Goal: Task Accomplishment & Management: Use online tool/utility

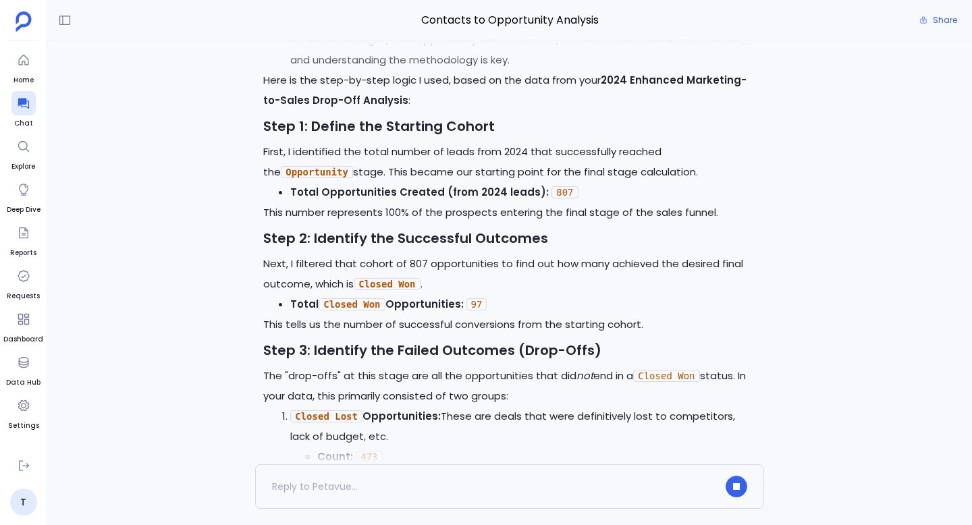
scroll to position [-12174, 0]
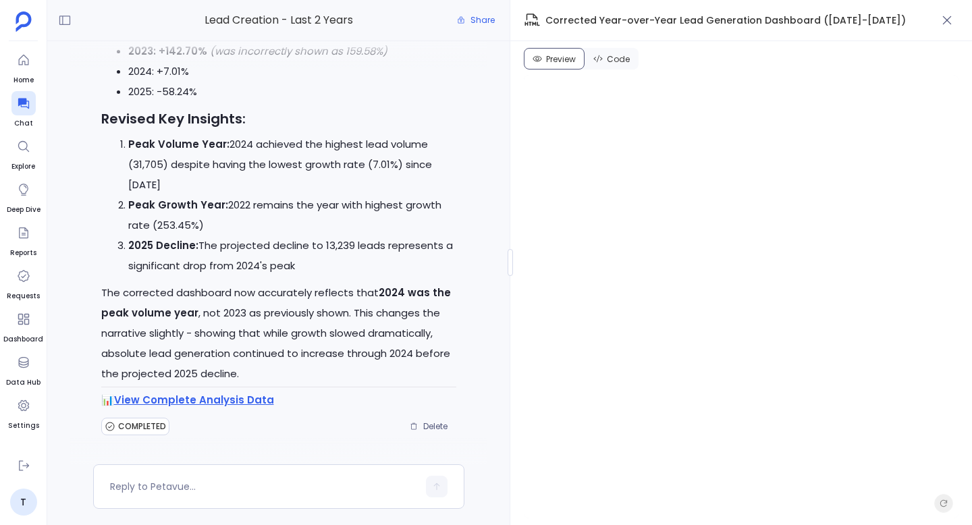
scroll to position [3998, 0]
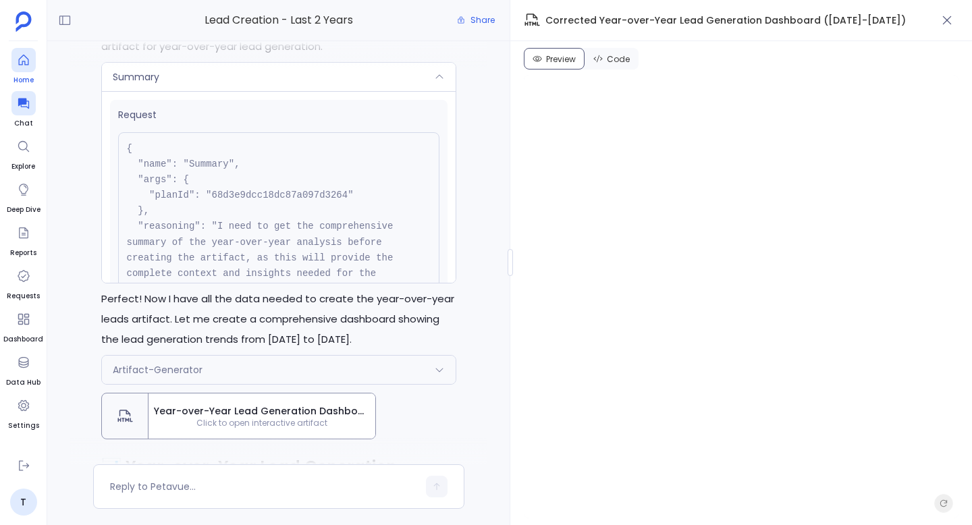
click at [22, 56] on icon at bounding box center [23, 60] width 10 height 11
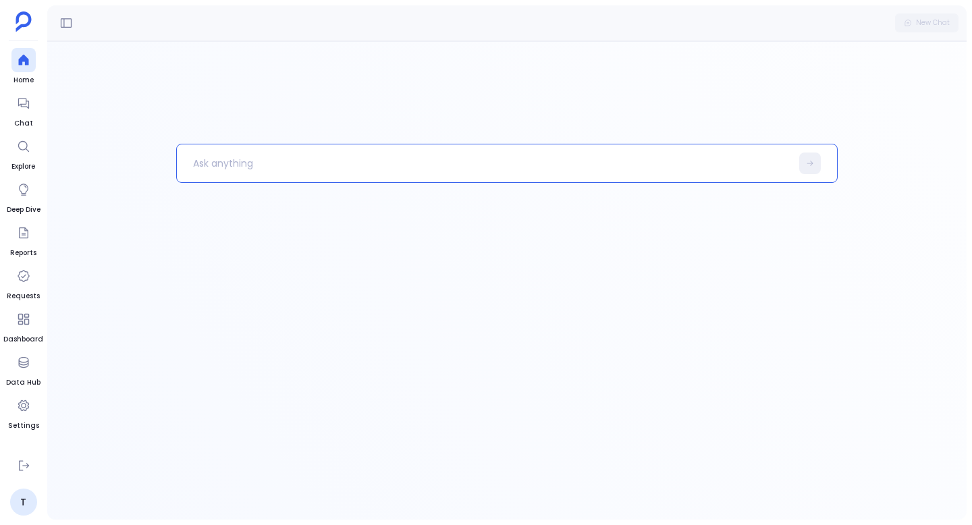
click at [323, 163] on p at bounding box center [484, 163] width 615 height 35
click at [16, 107] on div at bounding box center [23, 103] width 24 height 24
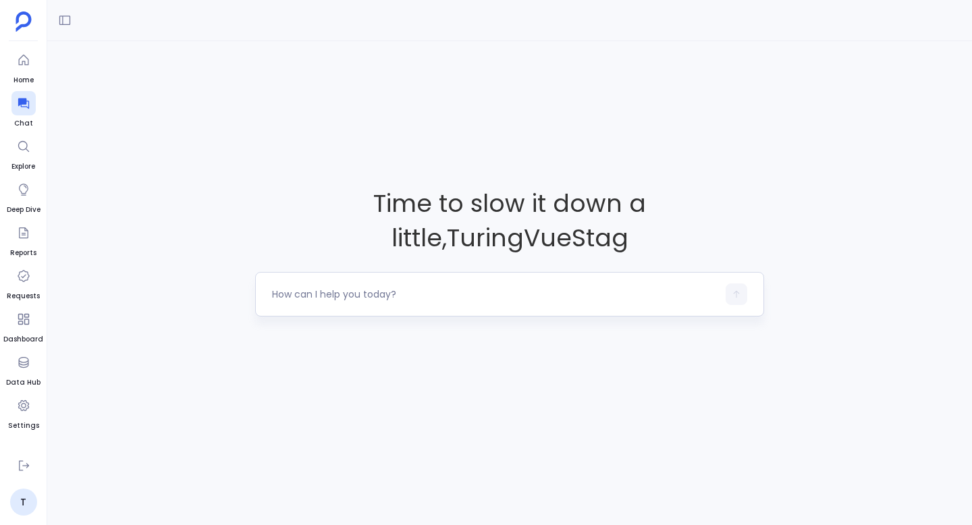
click at [322, 296] on textarea at bounding box center [494, 293] width 445 height 13
type textarea "deals closed"
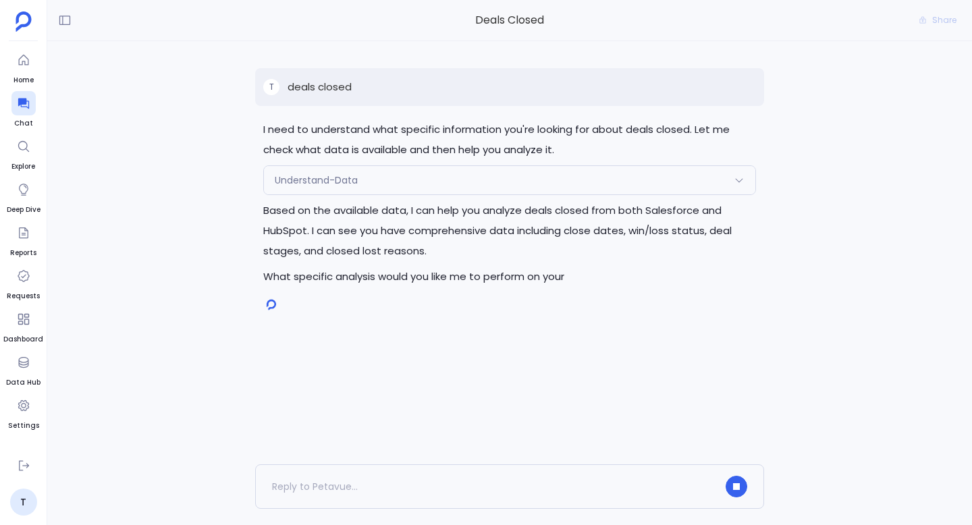
click at [421, 184] on div "Understand-Data" at bounding box center [509, 180] width 491 height 28
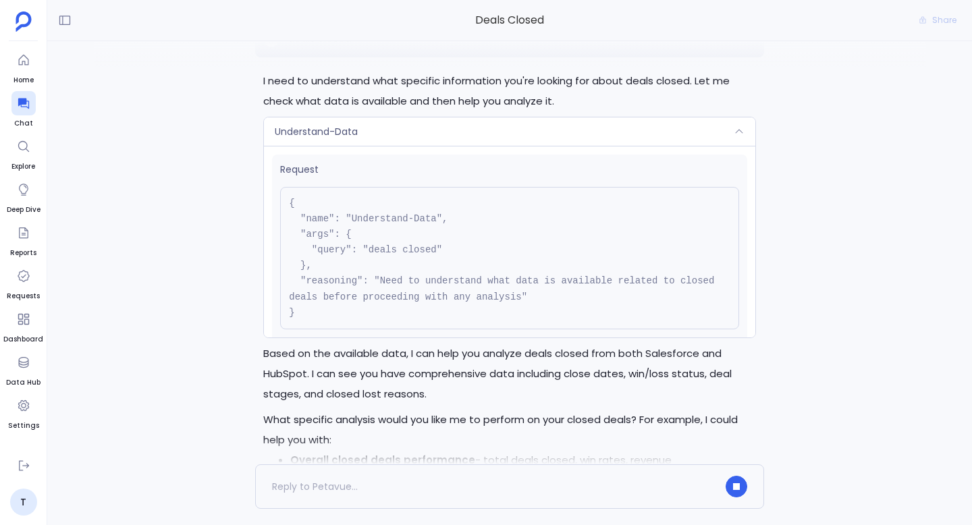
scroll to position [-168, 0]
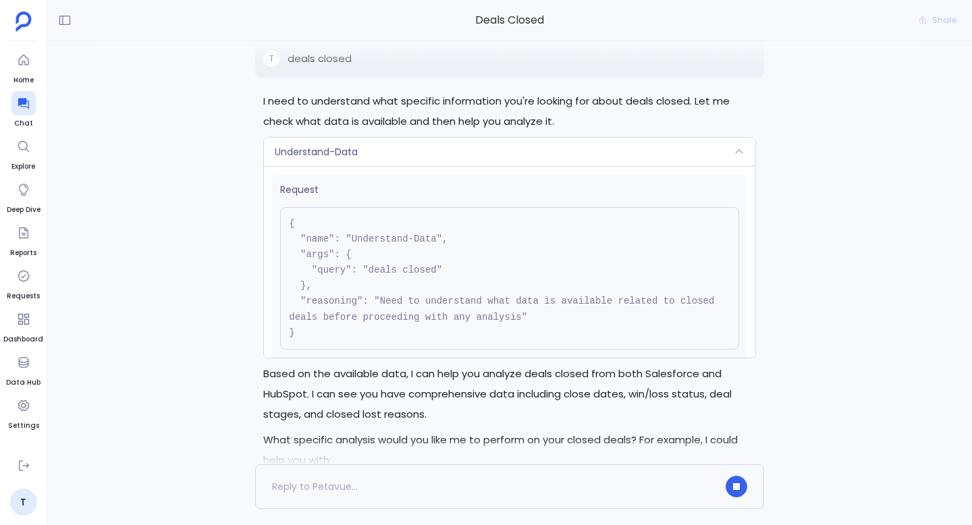
click at [444, 157] on div "Understand-Data" at bounding box center [509, 152] width 491 height 28
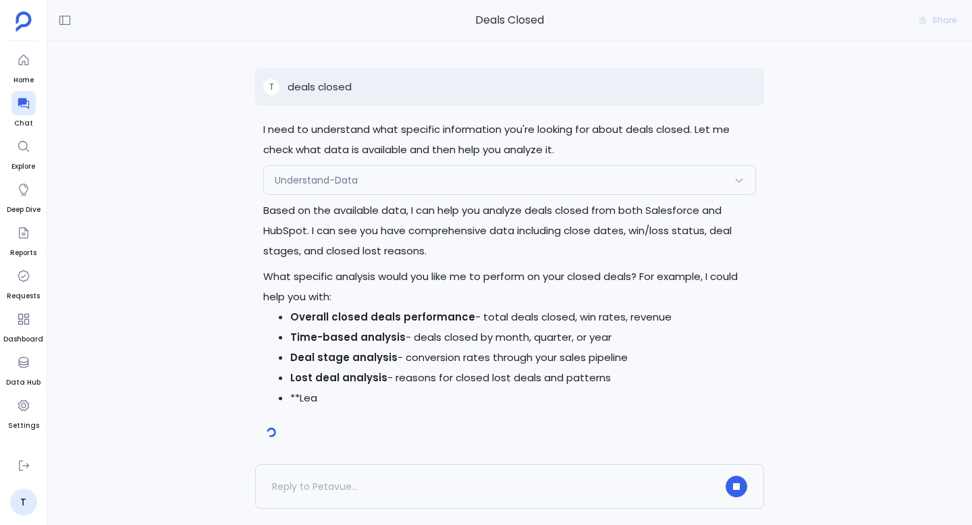
scroll to position [0, 0]
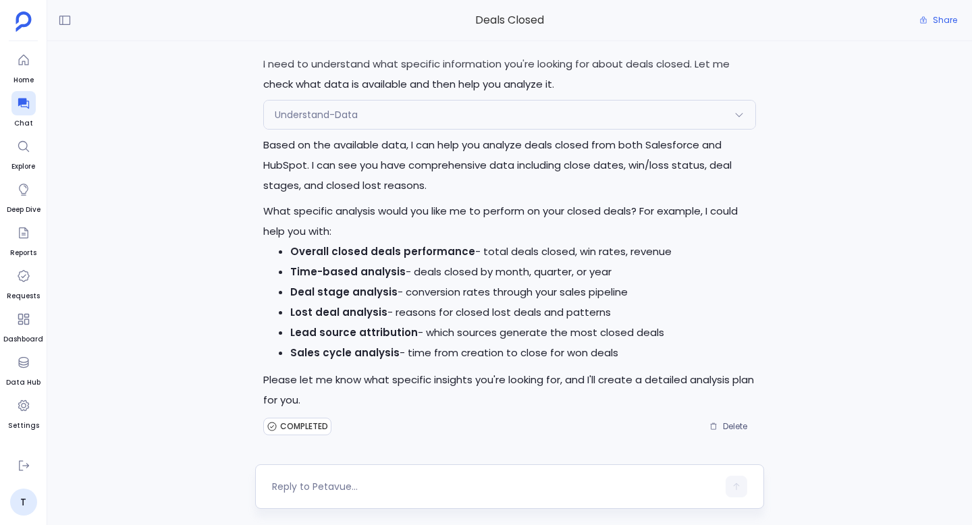
click at [364, 489] on textarea at bounding box center [494, 486] width 445 height 13
click at [369, 489] on textarea at bounding box center [494, 486] width 445 height 13
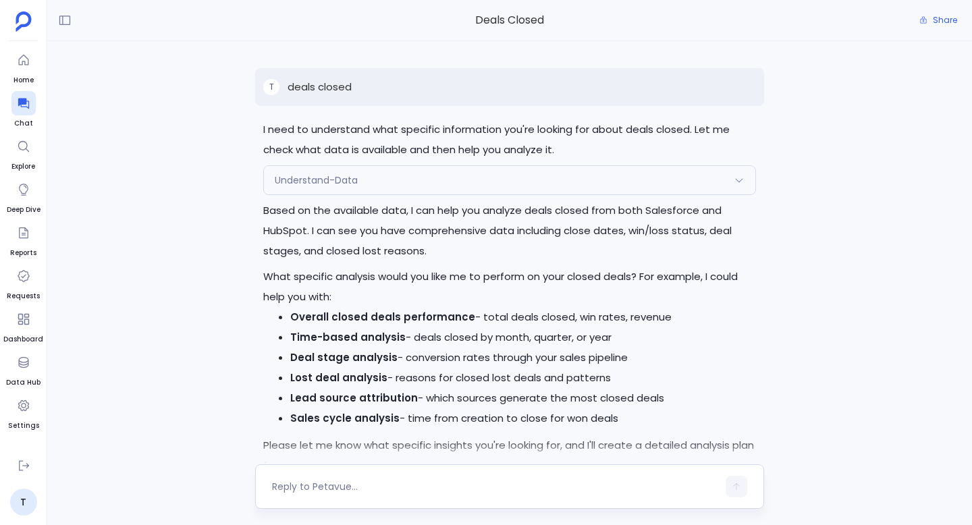
click at [324, 485] on textarea at bounding box center [494, 486] width 445 height 13
click at [23, 103] on icon at bounding box center [23, 104] width 11 height 11
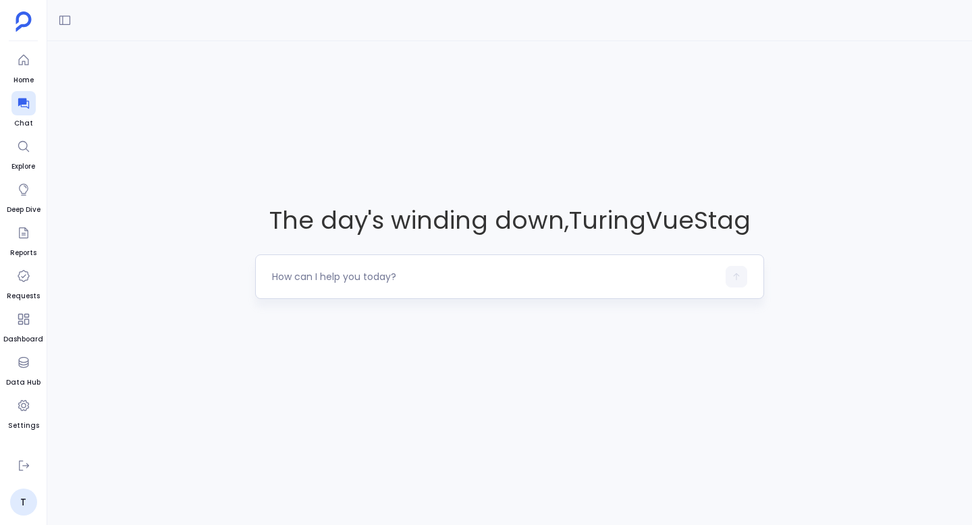
click at [311, 276] on textarea at bounding box center [494, 276] width 445 height 13
type textarea "get me list of deals closed in last 2 years"
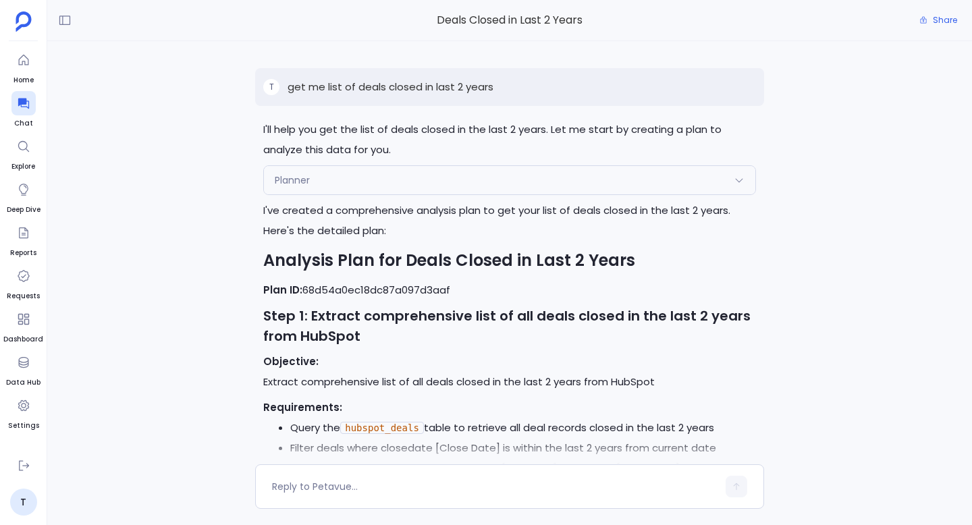
scroll to position [-297, 0]
click at [341, 480] on textarea at bounding box center [494, 486] width 445 height 13
type textarea "proceed"
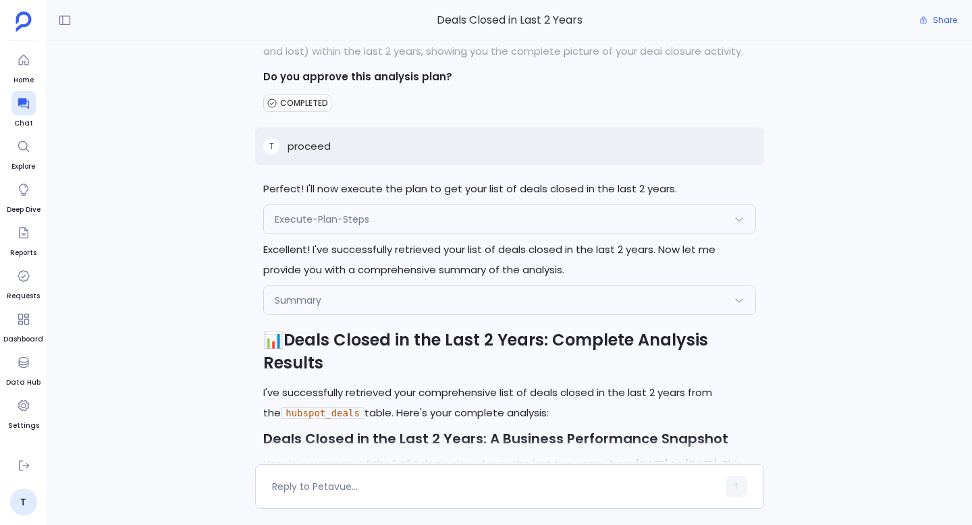
scroll to position [-1089, 0]
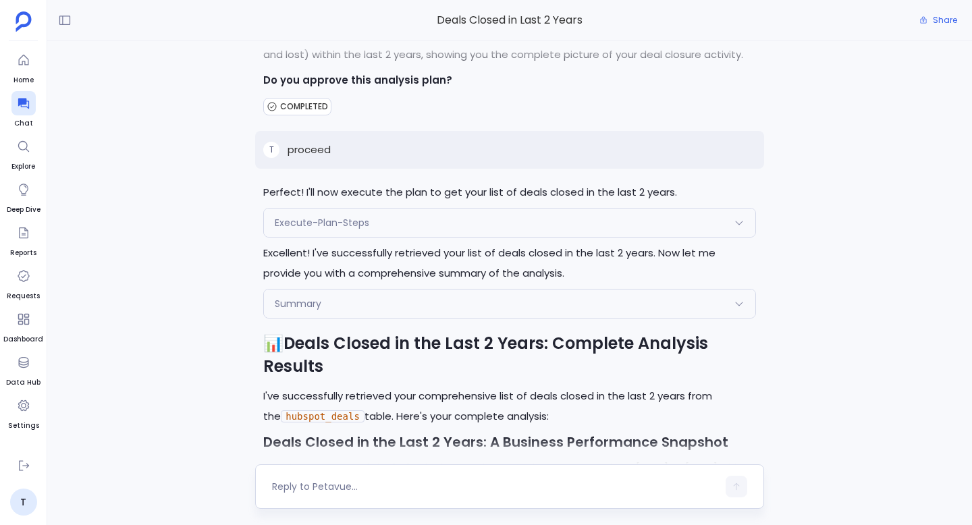
click at [379, 485] on textarea at bounding box center [494, 486] width 445 height 13
type textarea "generate a report for this"
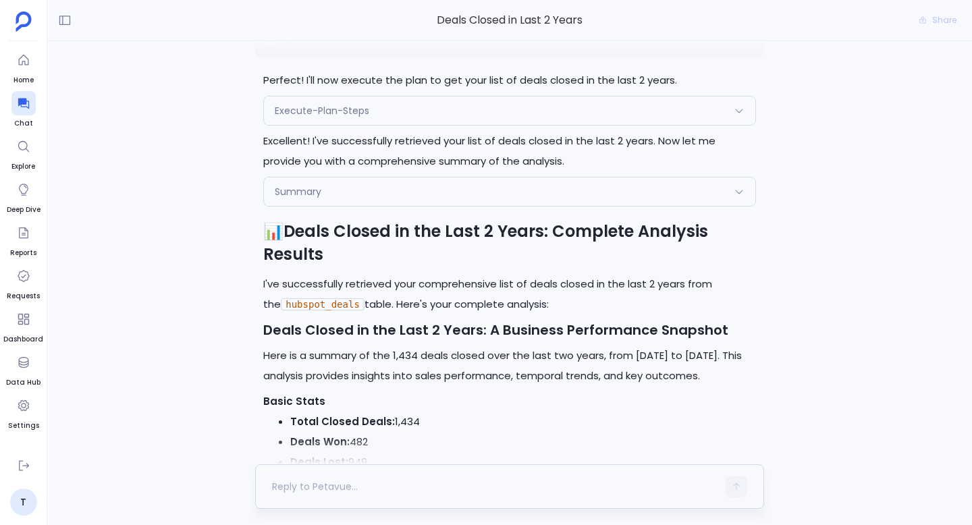
scroll to position [0, 0]
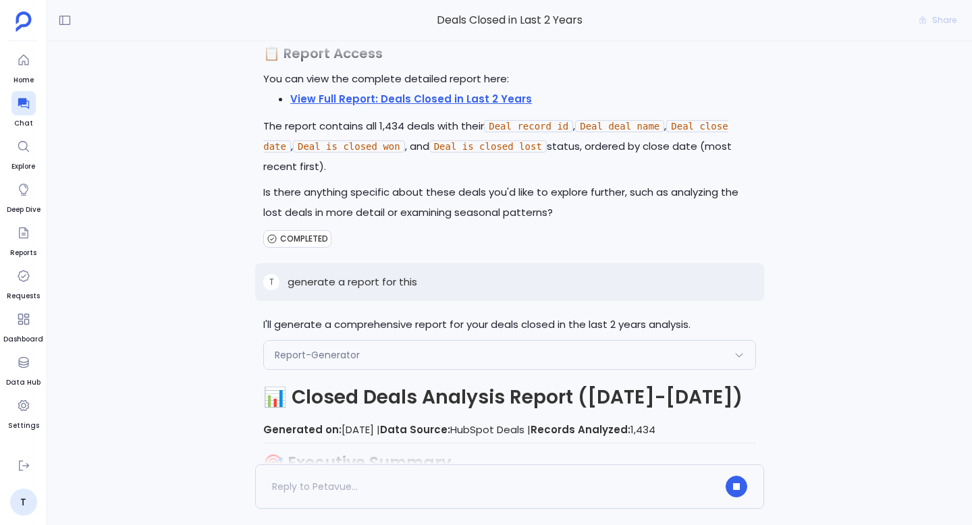
click at [450, 356] on div "Report-Generator" at bounding box center [509, 355] width 491 height 28
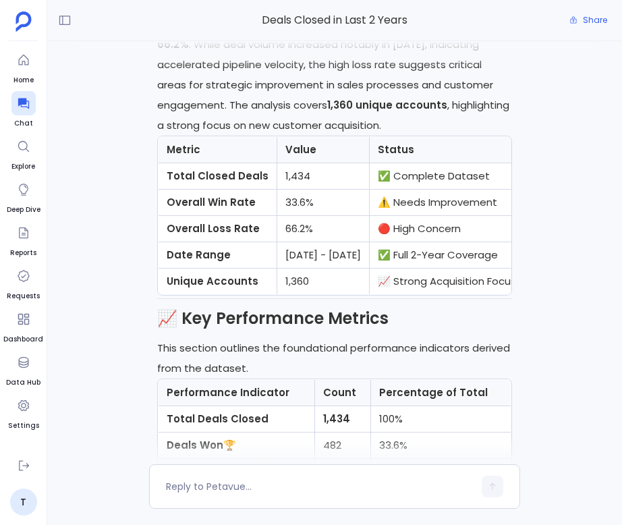
scroll to position [-2471, 0]
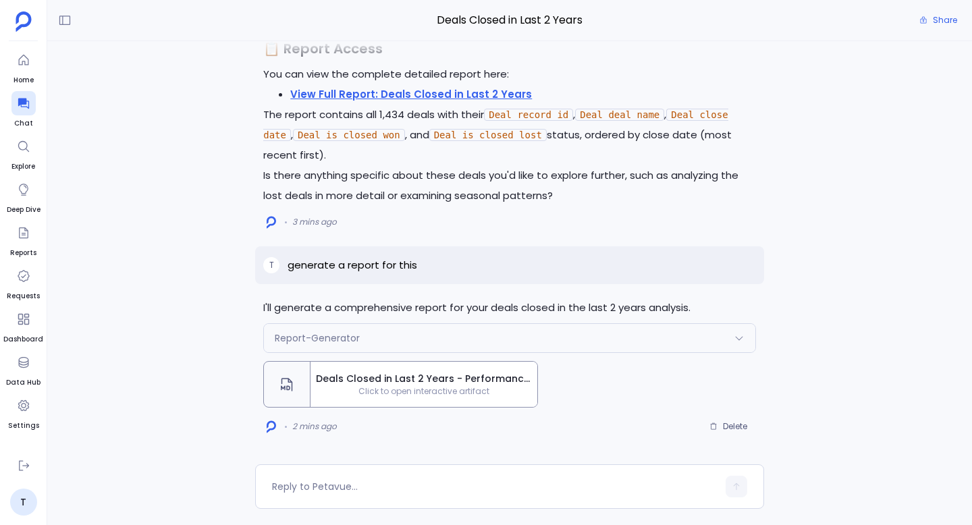
click at [441, 389] on span "Click to open interactive artifact" at bounding box center [423, 391] width 227 height 11
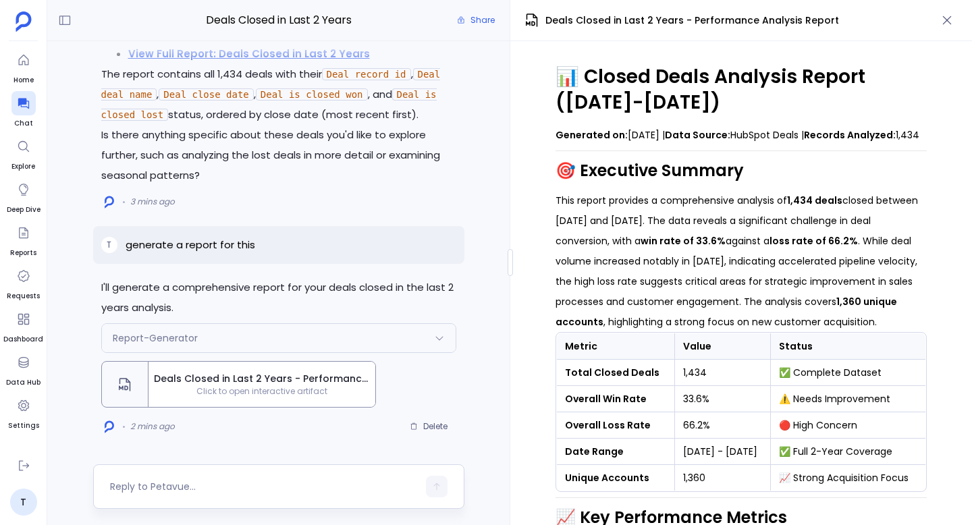
click at [246, 489] on textarea at bounding box center [264, 486] width 308 height 13
type textarea "can you edit the title as just Closed Opps Analysis"
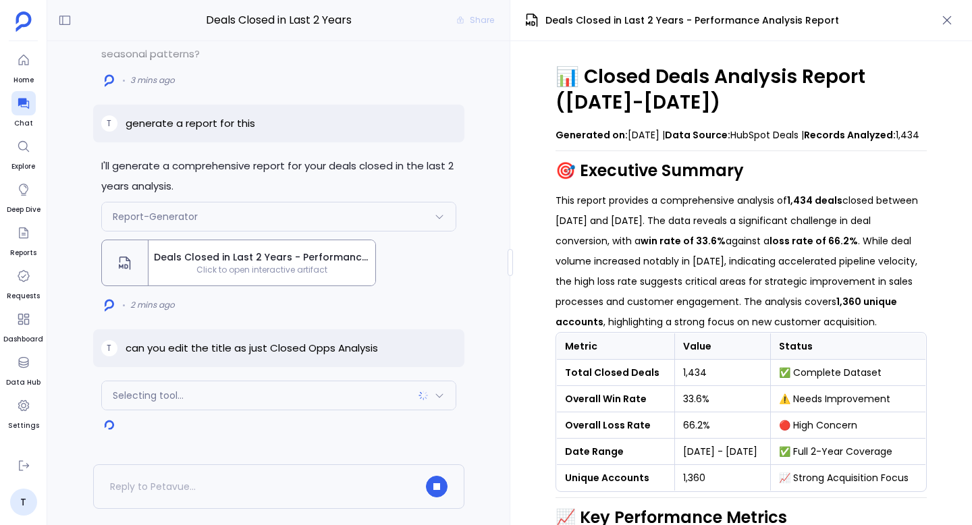
click at [268, 394] on div "Selecting tool..." at bounding box center [279, 395] width 354 height 28
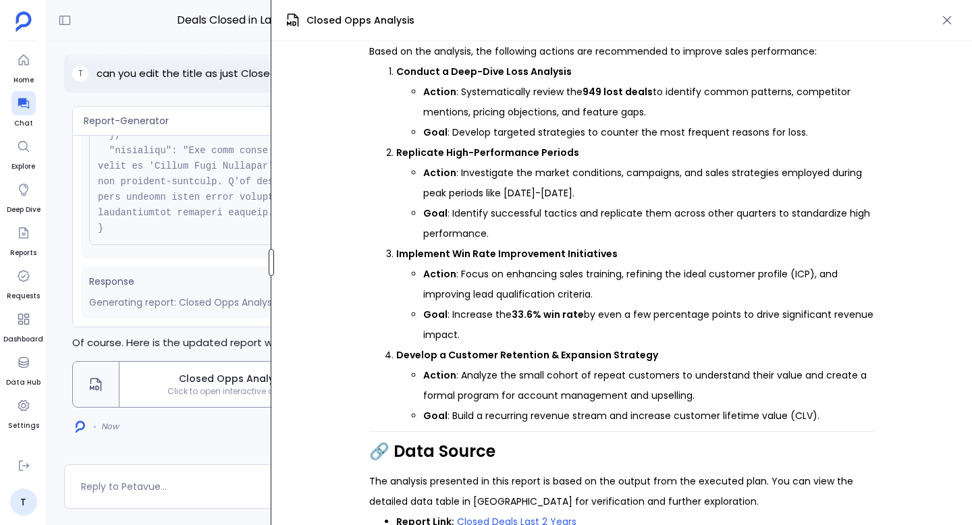
scroll to position [1649, 0]
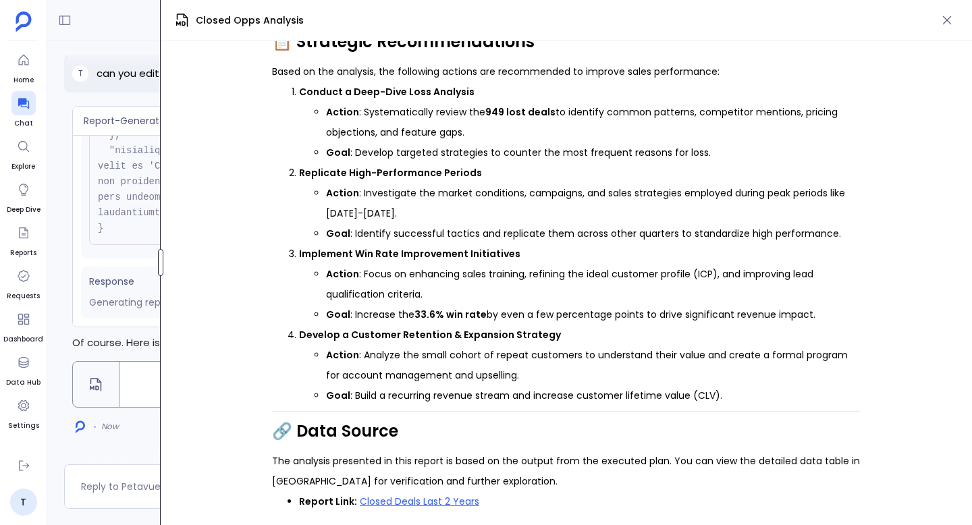
click at [161, 263] on div at bounding box center [160, 262] width 5 height 27
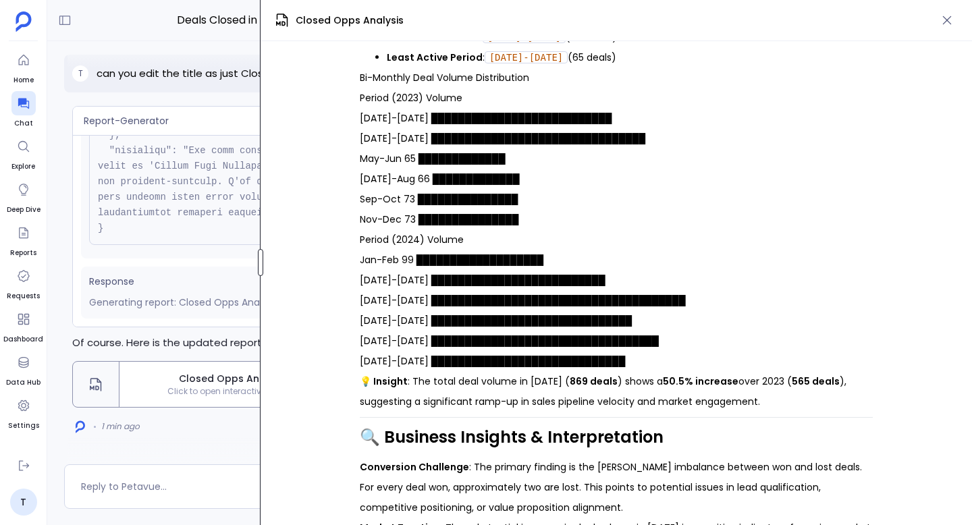
scroll to position [1047, 0]
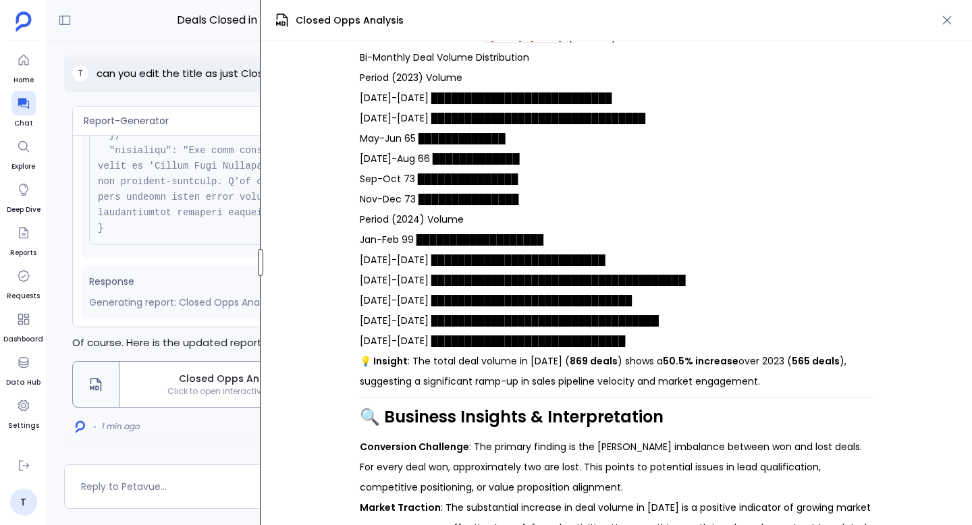
click at [263, 270] on div at bounding box center [260, 262] width 5 height 27
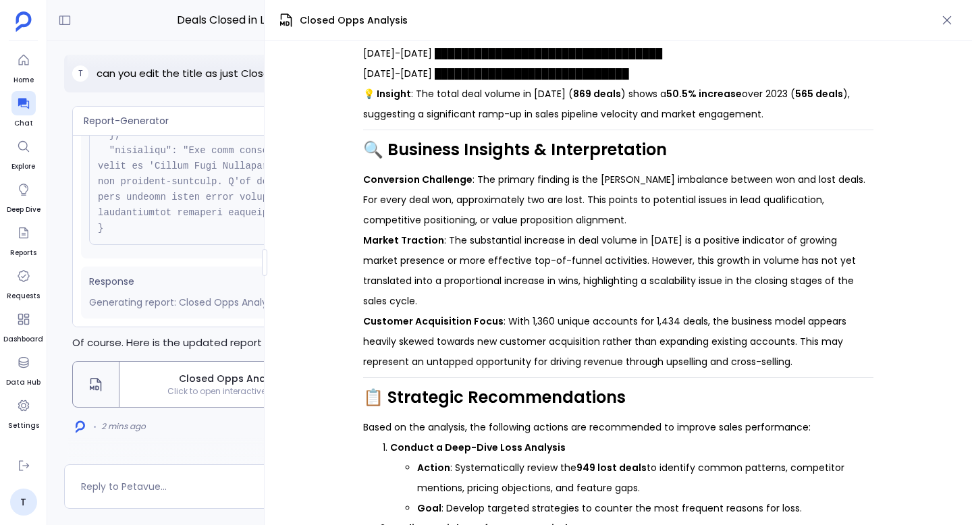
scroll to position [1710, 0]
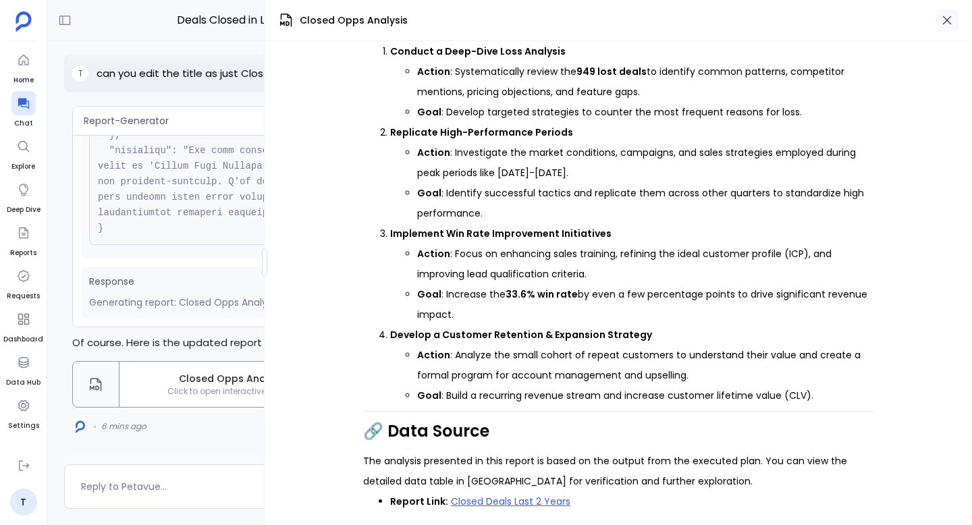
click at [621, 23] on icon "button" at bounding box center [946, 19] width 13 height 13
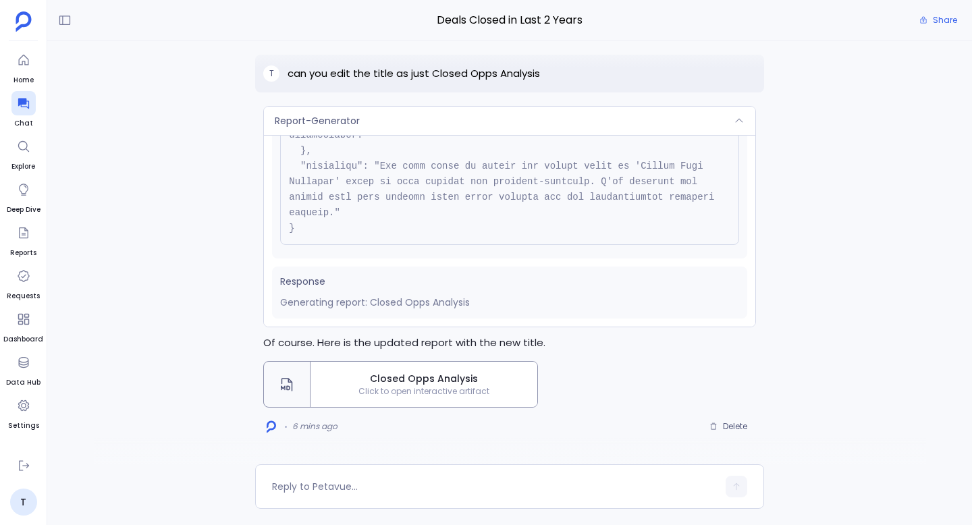
scroll to position [354, 0]
